Goal: Task Accomplishment & Management: Manage account settings

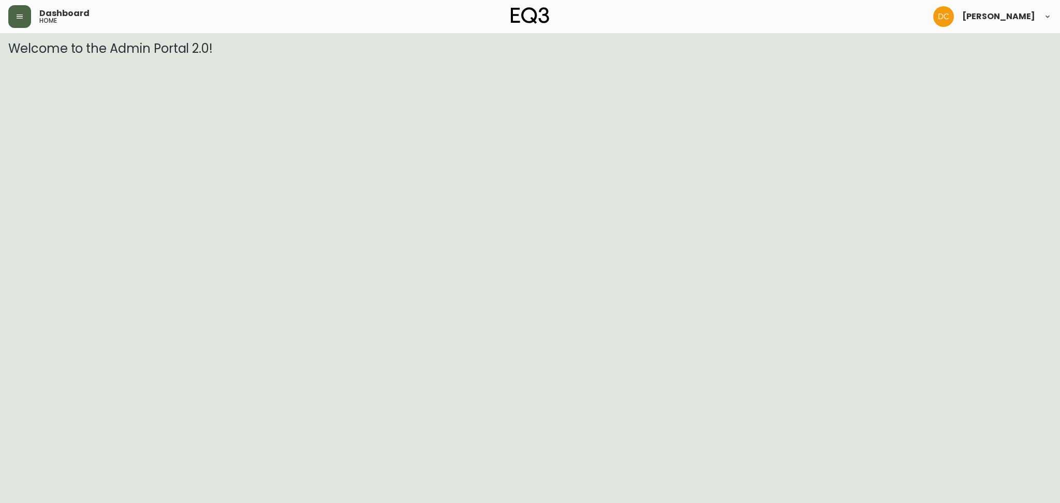
click at [21, 20] on icon "button" at bounding box center [20, 16] width 8 height 8
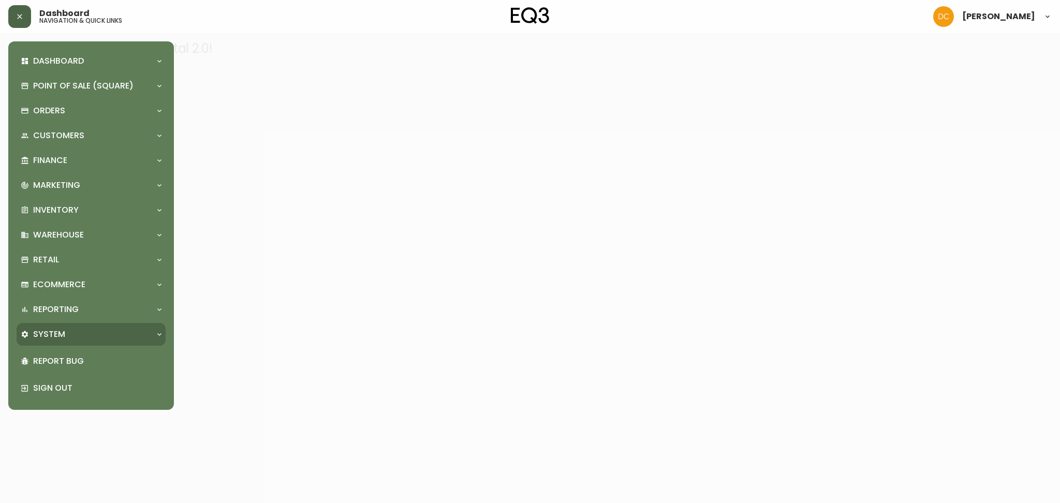
click at [81, 339] on div "System" at bounding box center [86, 334] width 130 height 11
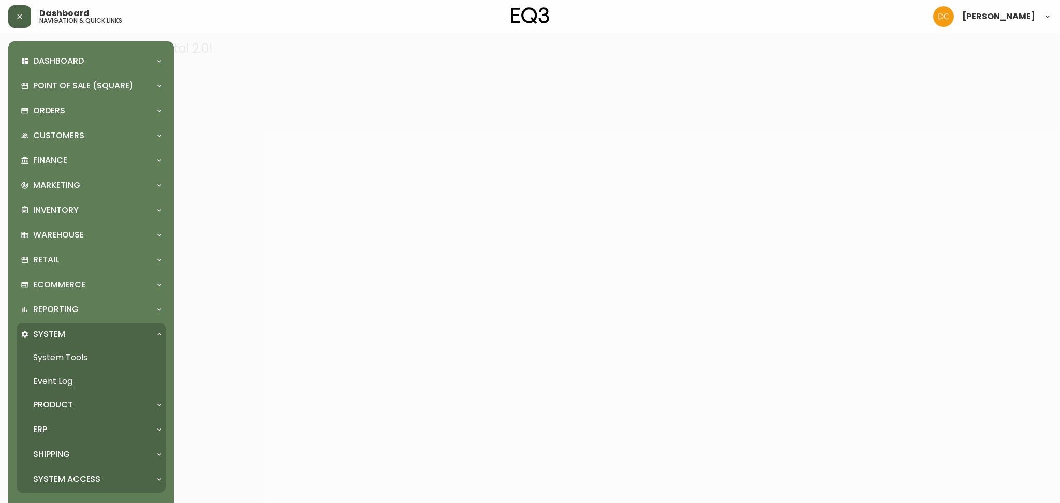
scroll to position [62, 0]
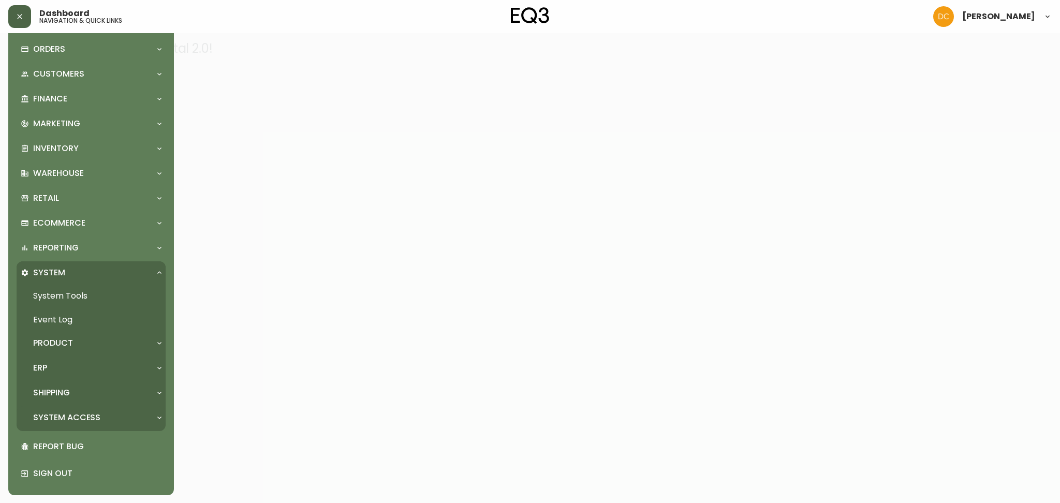
click at [87, 406] on div "System Access" at bounding box center [91, 417] width 149 height 23
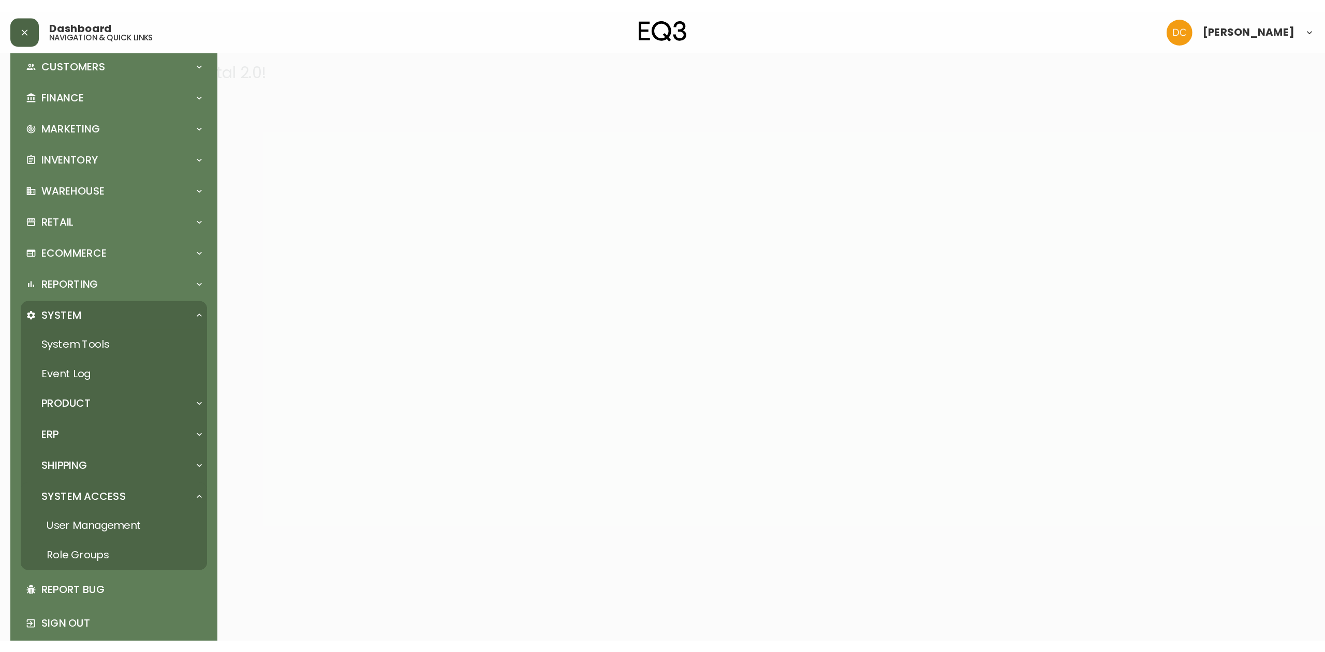
scroll to position [107, 0]
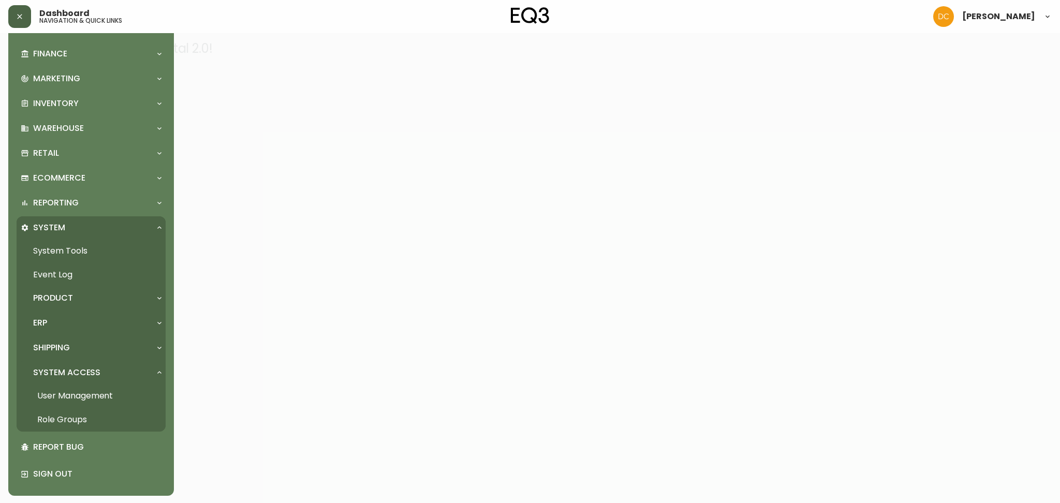
click at [91, 398] on link "User Management" at bounding box center [91, 396] width 149 height 24
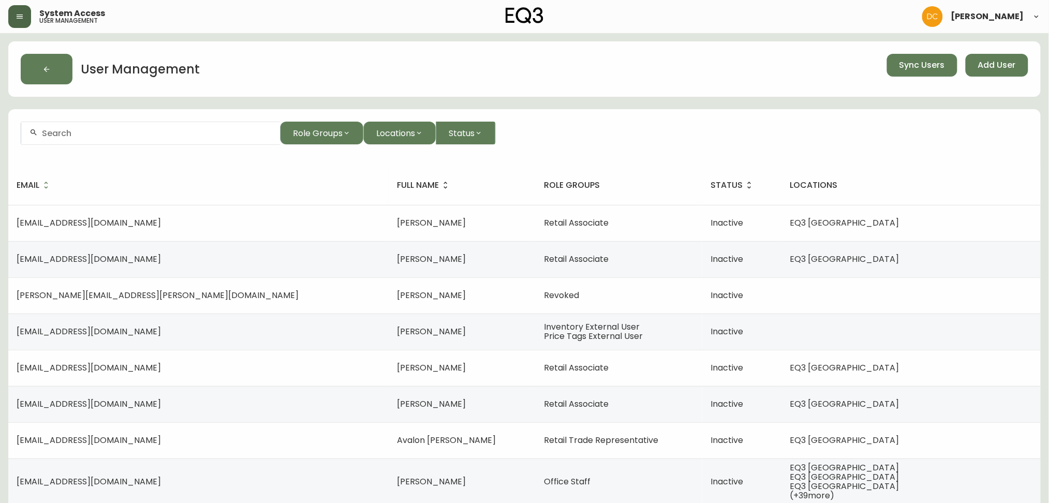
click at [153, 141] on div at bounding box center [150, 133] width 259 height 23
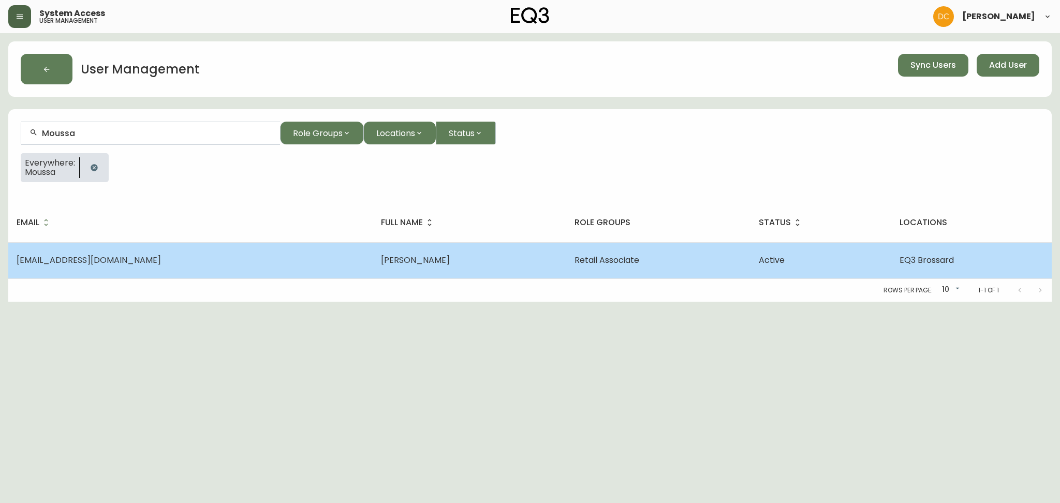
type input "Moussa"
click at [136, 254] on td "[EMAIL_ADDRESS][DOMAIN_NAME]" at bounding box center [190, 260] width 364 height 36
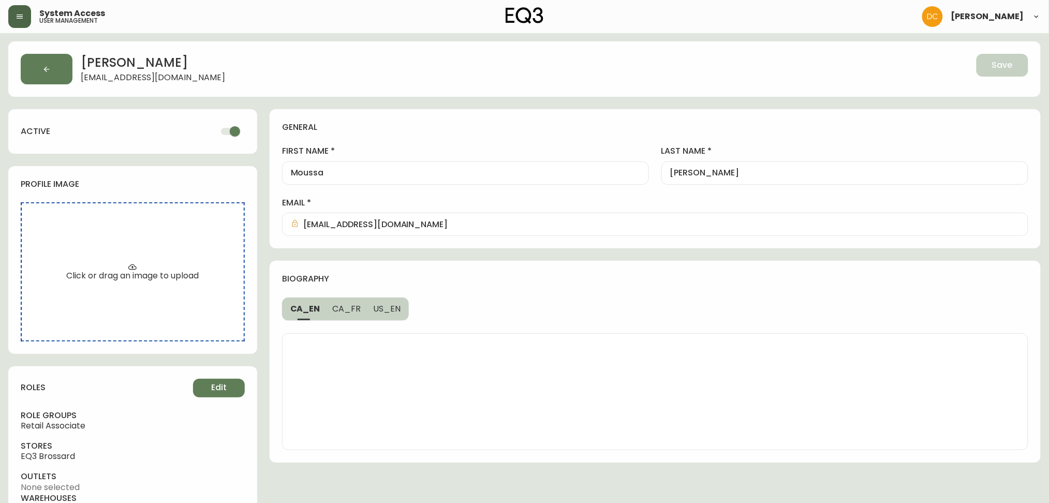
click at [232, 137] on input "checkbox" at bounding box center [234, 132] width 59 height 20
checkbox input "false"
click at [996, 69] on span "Save" at bounding box center [1002, 65] width 21 height 11
click at [42, 67] on icon "button" at bounding box center [46, 69] width 8 height 8
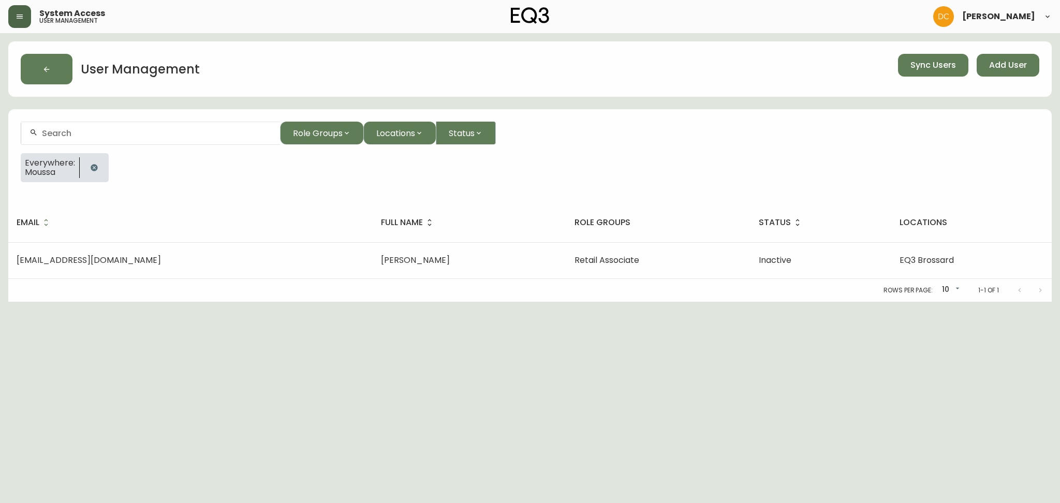
click at [186, 122] on div at bounding box center [150, 133] width 259 height 23
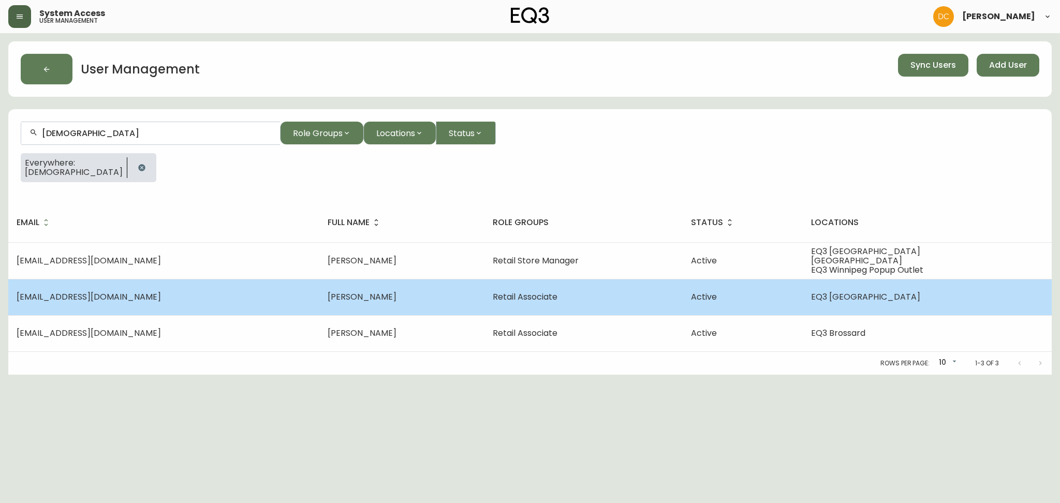
type input "[DEMOGRAPHIC_DATA]"
click at [169, 307] on td "[EMAIL_ADDRESS][DOMAIN_NAME]" at bounding box center [163, 297] width 311 height 36
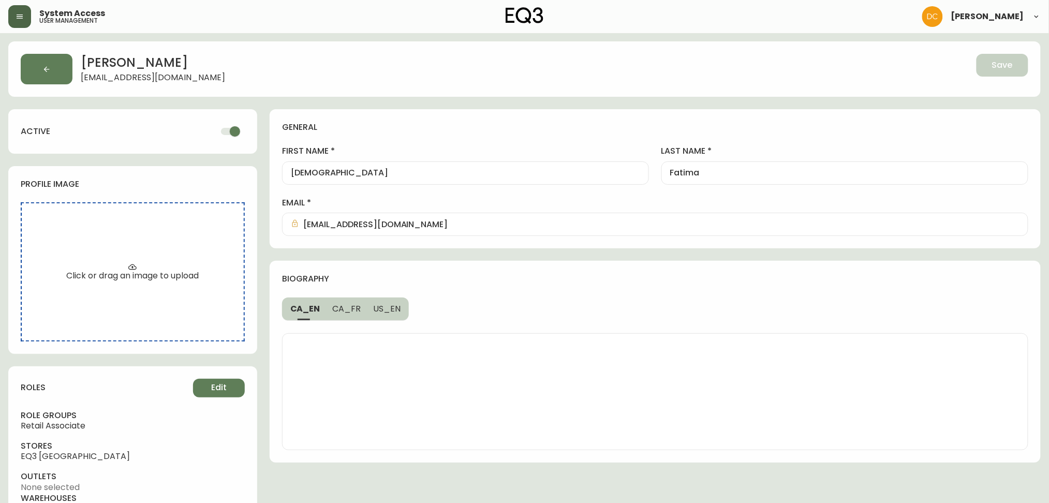
click at [232, 132] on input "checkbox" at bounding box center [234, 132] width 59 height 20
checkbox input "false"
click at [1007, 63] on span "Save" at bounding box center [1002, 65] width 21 height 11
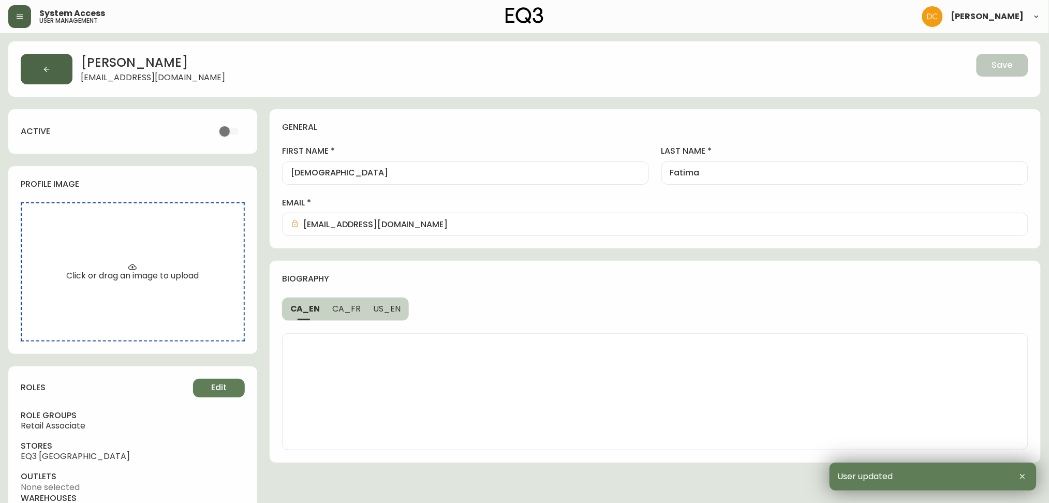
click at [70, 76] on button "button" at bounding box center [47, 69] width 52 height 31
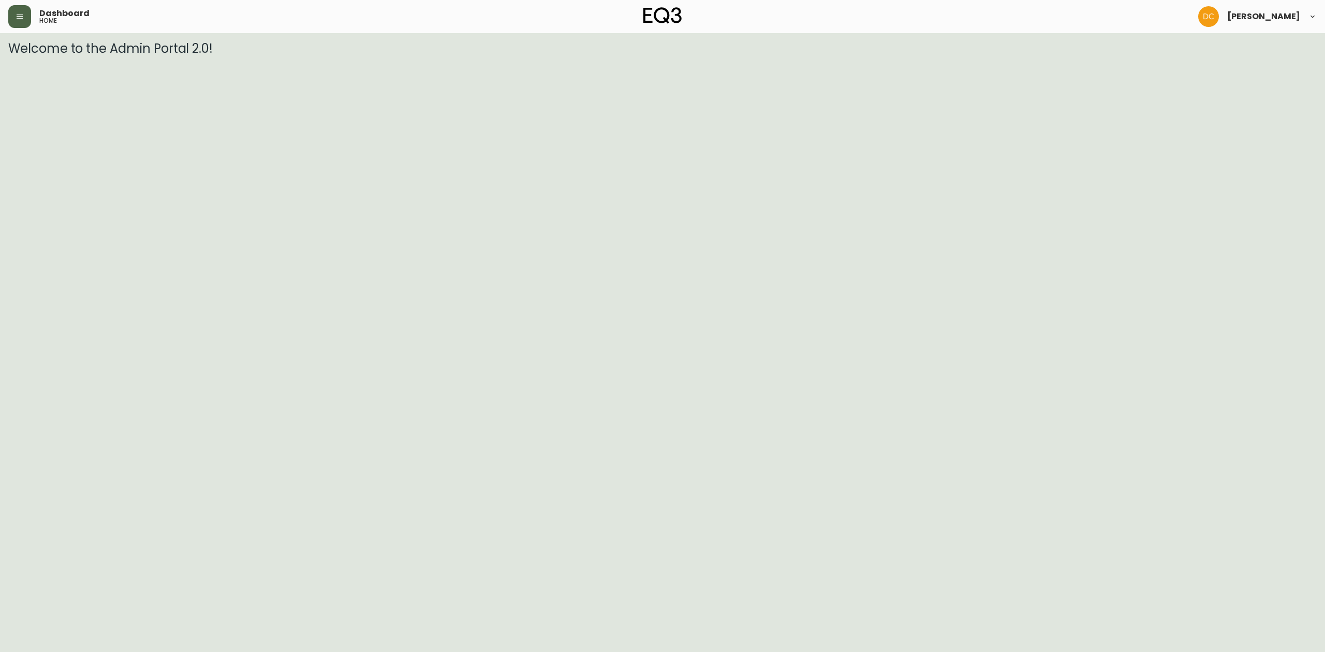
click at [27, 10] on button "button" at bounding box center [19, 16] width 23 height 23
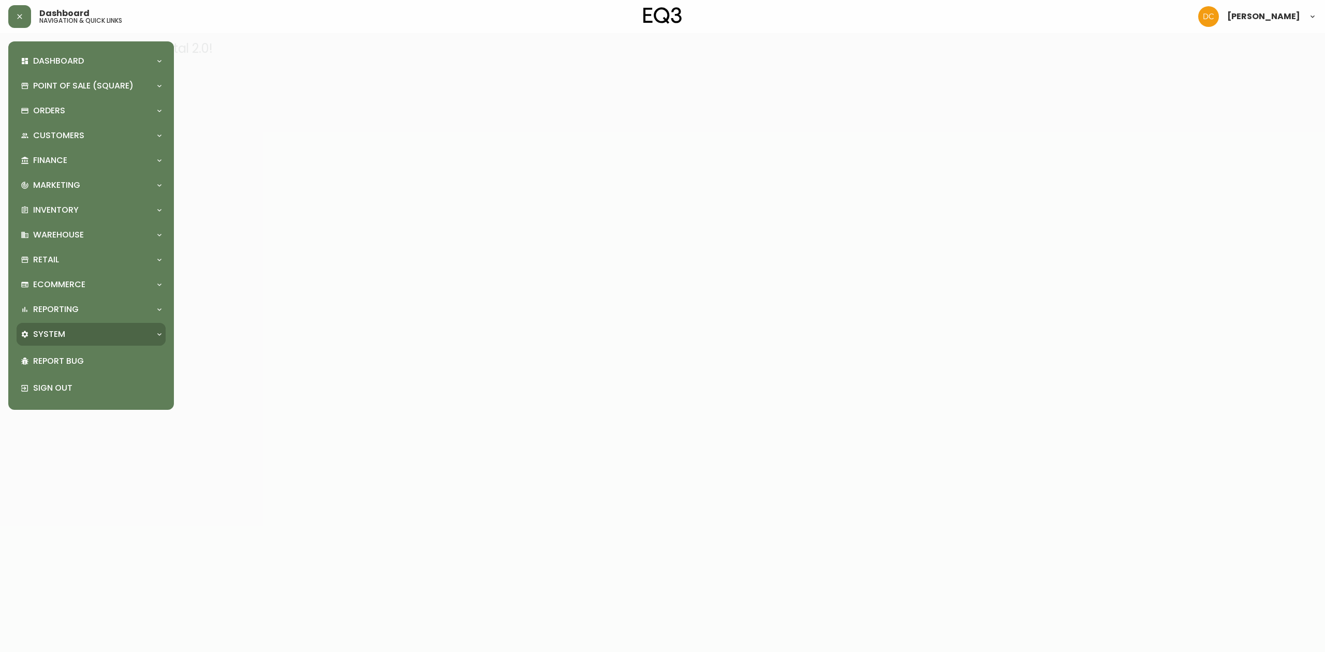
click at [109, 330] on div "System" at bounding box center [86, 334] width 130 height 11
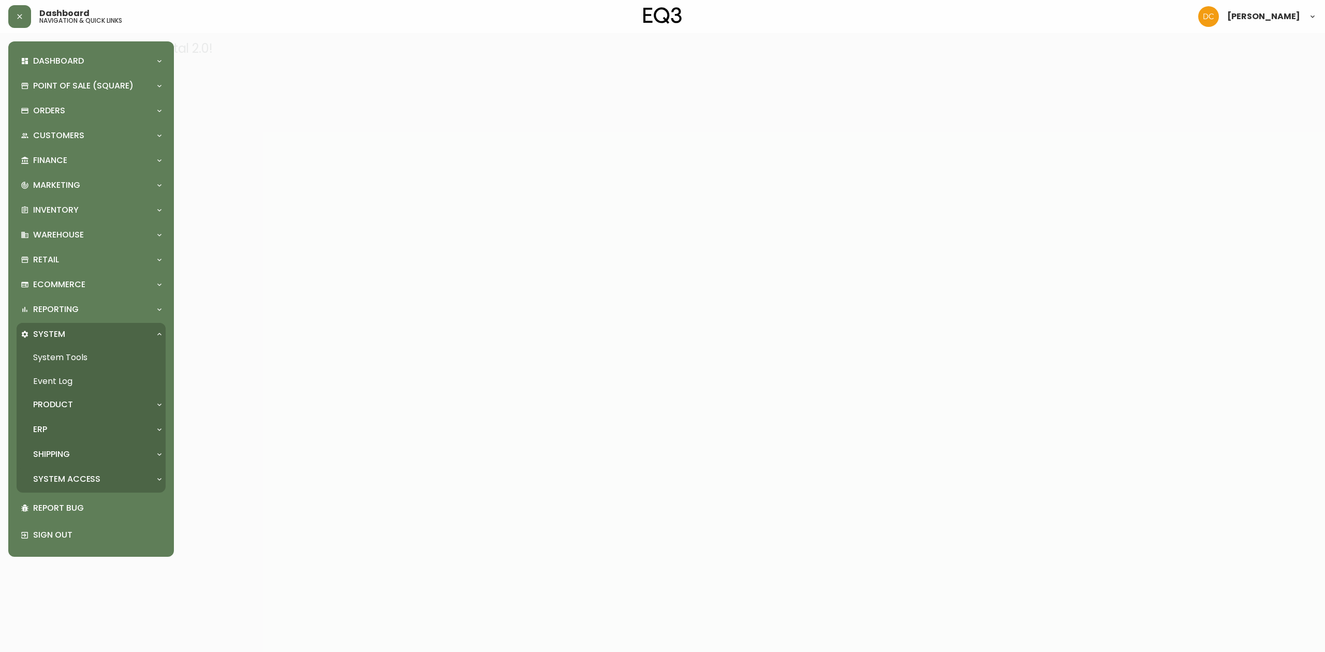
click at [65, 475] on p "System Access" at bounding box center [66, 479] width 67 height 11
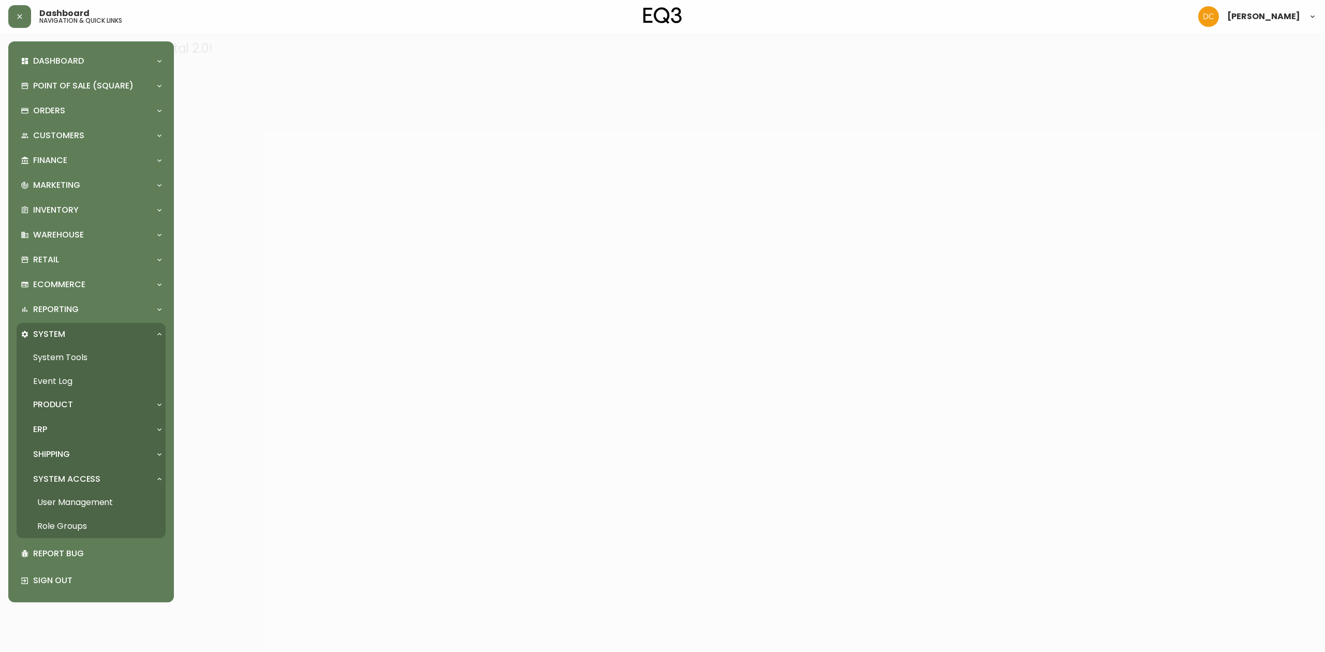
click at [92, 504] on link "User Management" at bounding box center [91, 503] width 149 height 24
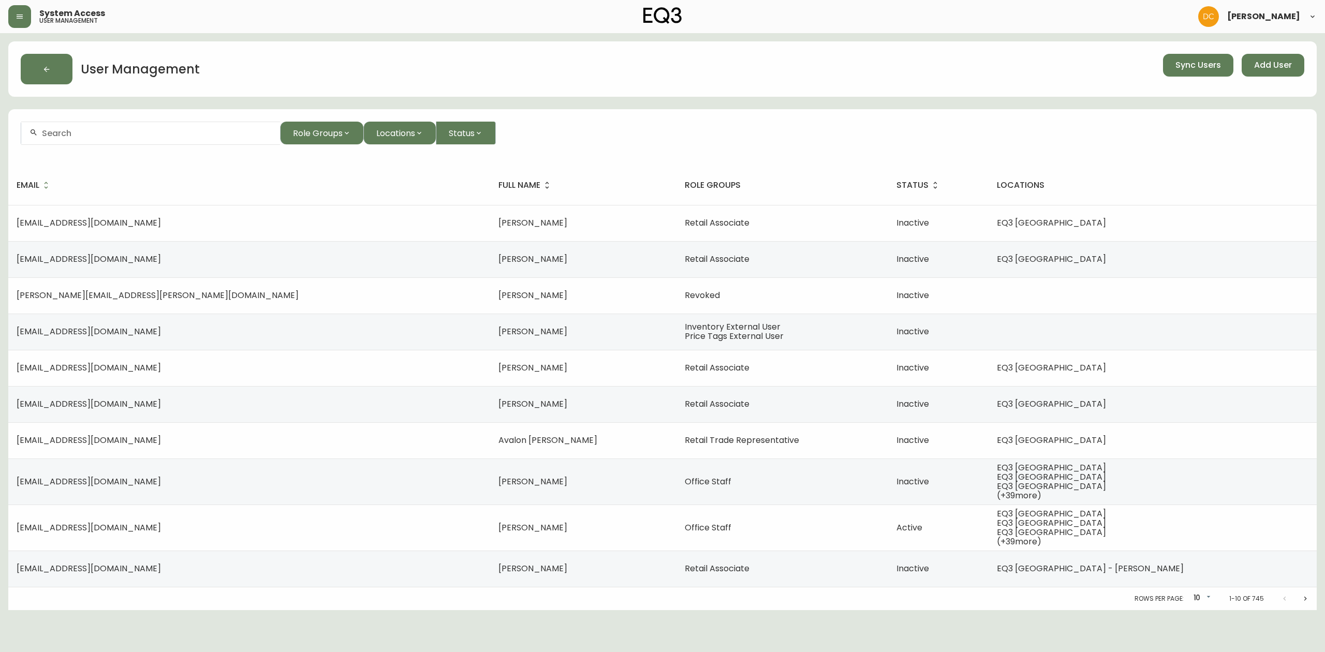
click at [197, 139] on div at bounding box center [150, 133] width 259 height 23
drag, startPoint x: 197, startPoint y: 139, endPoint x: 142, endPoint y: 123, distance: 57.8
click at [147, 130] on form "Role Groups Locations Status" at bounding box center [662, 137] width 1308 height 56
click at [132, 120] on form "Role Groups Locations Status" at bounding box center [662, 137] width 1308 height 56
click at [125, 130] on input "text" at bounding box center [157, 133] width 230 height 10
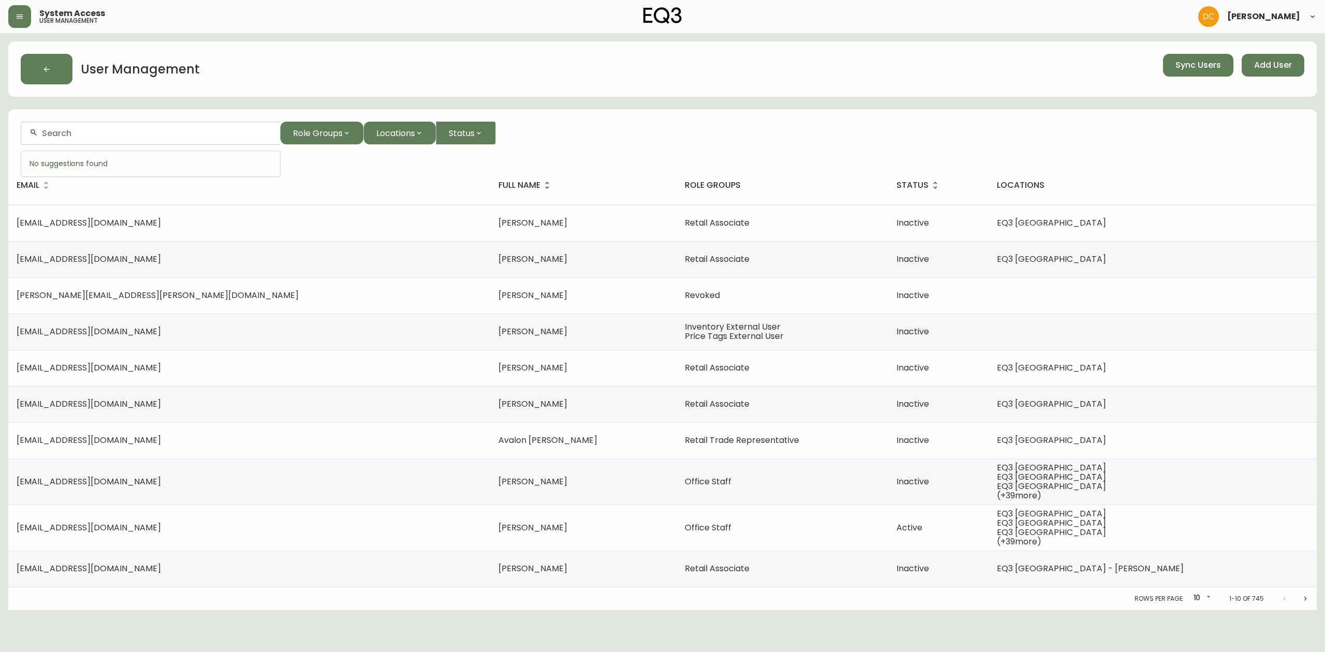
paste input "Guillaume"
click at [119, 193] on li "Guillaume" at bounding box center [150, 189] width 259 height 18
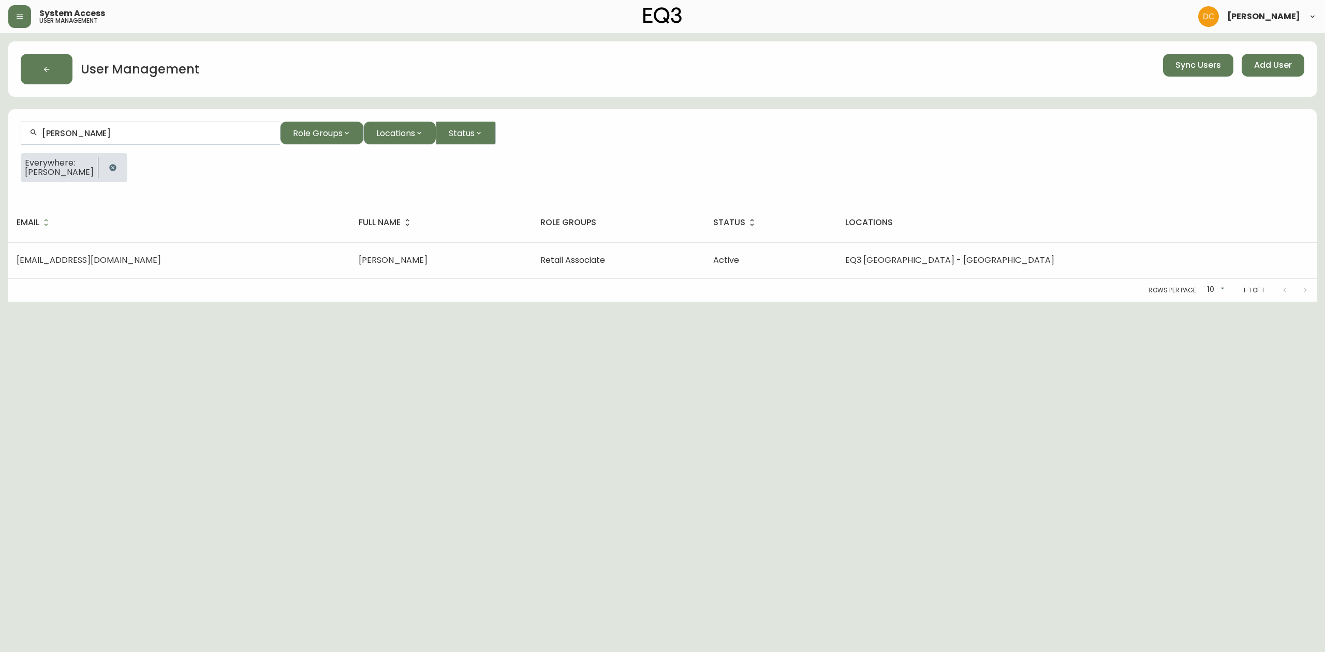
type input "Guillaume"
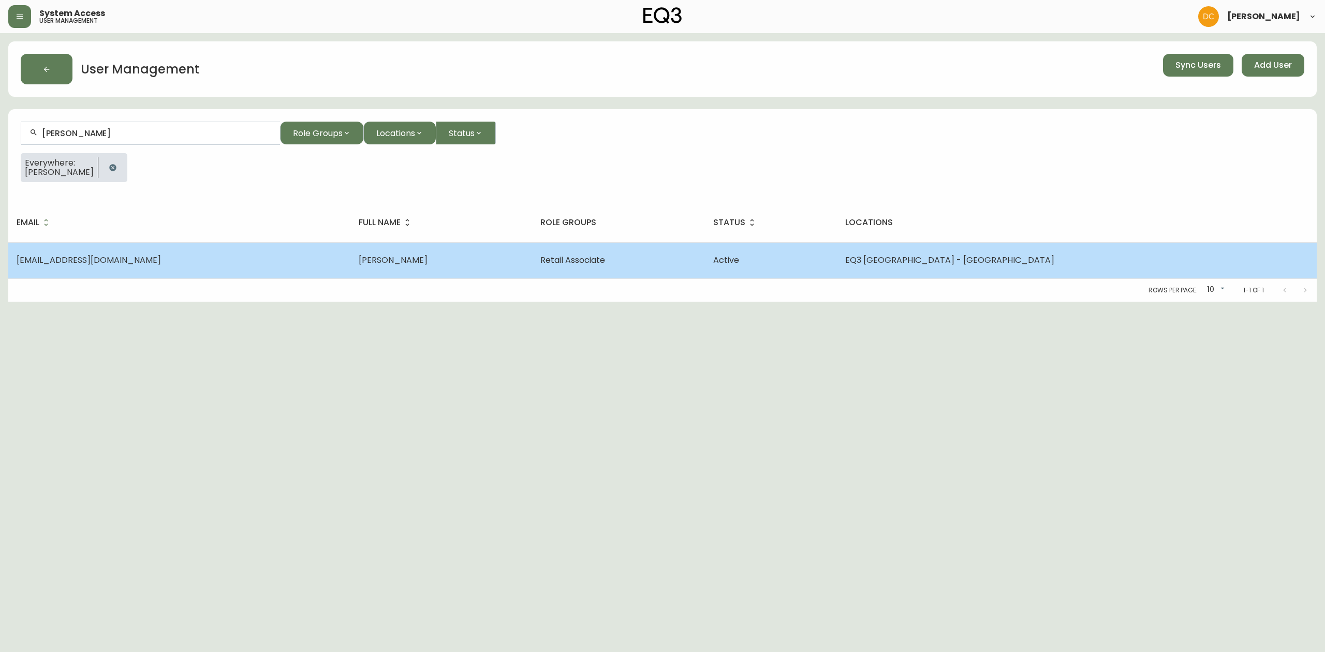
click at [205, 258] on td "glebel@eq3.com" at bounding box center [179, 260] width 342 height 36
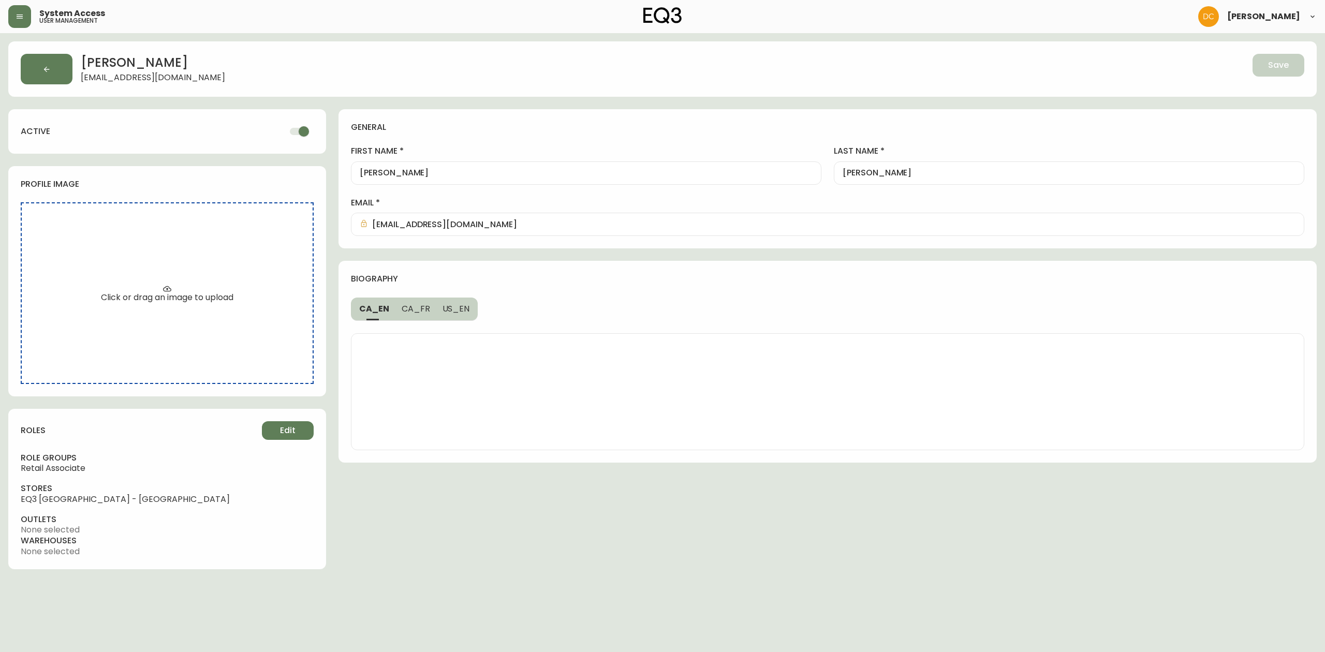
click at [303, 135] on input "checkbox" at bounding box center [303, 132] width 59 height 20
checkbox input "false"
click at [1254, 71] on button "Save" at bounding box center [1279, 65] width 52 height 23
